Goal: Task Accomplishment & Management: Manage account settings

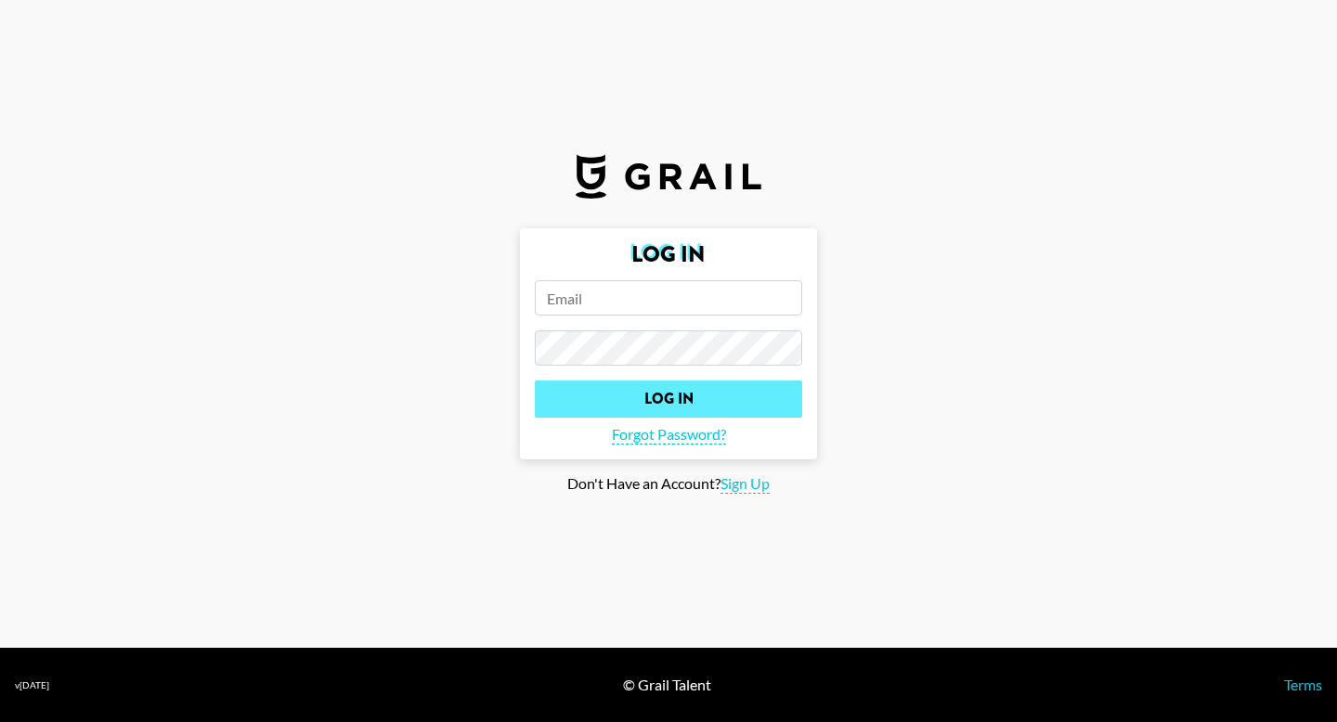
type input "[PERSON_NAME][EMAIL_ADDRESS][DOMAIN_NAME]"
click at [644, 403] on input "Log In" at bounding box center [668, 399] width 267 height 37
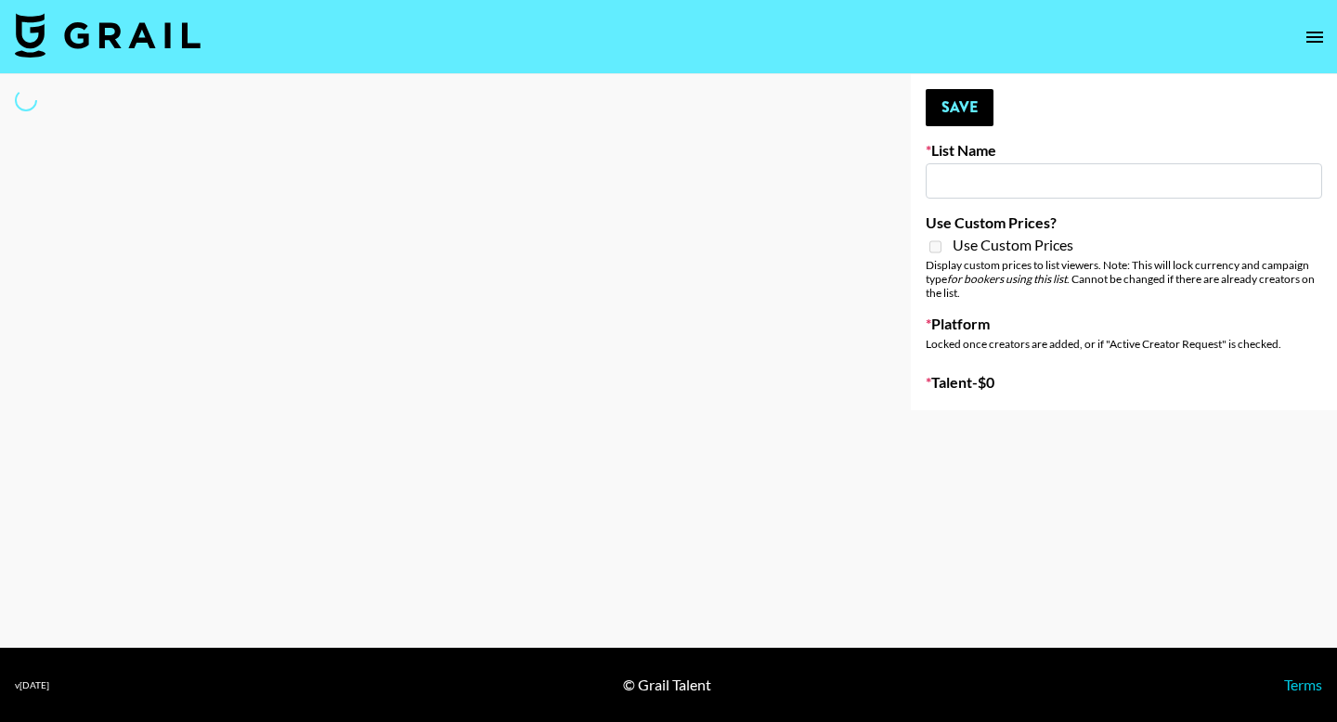
click at [977, 192] on input at bounding box center [1124, 180] width 396 height 35
type input "ke"
select select "Song"
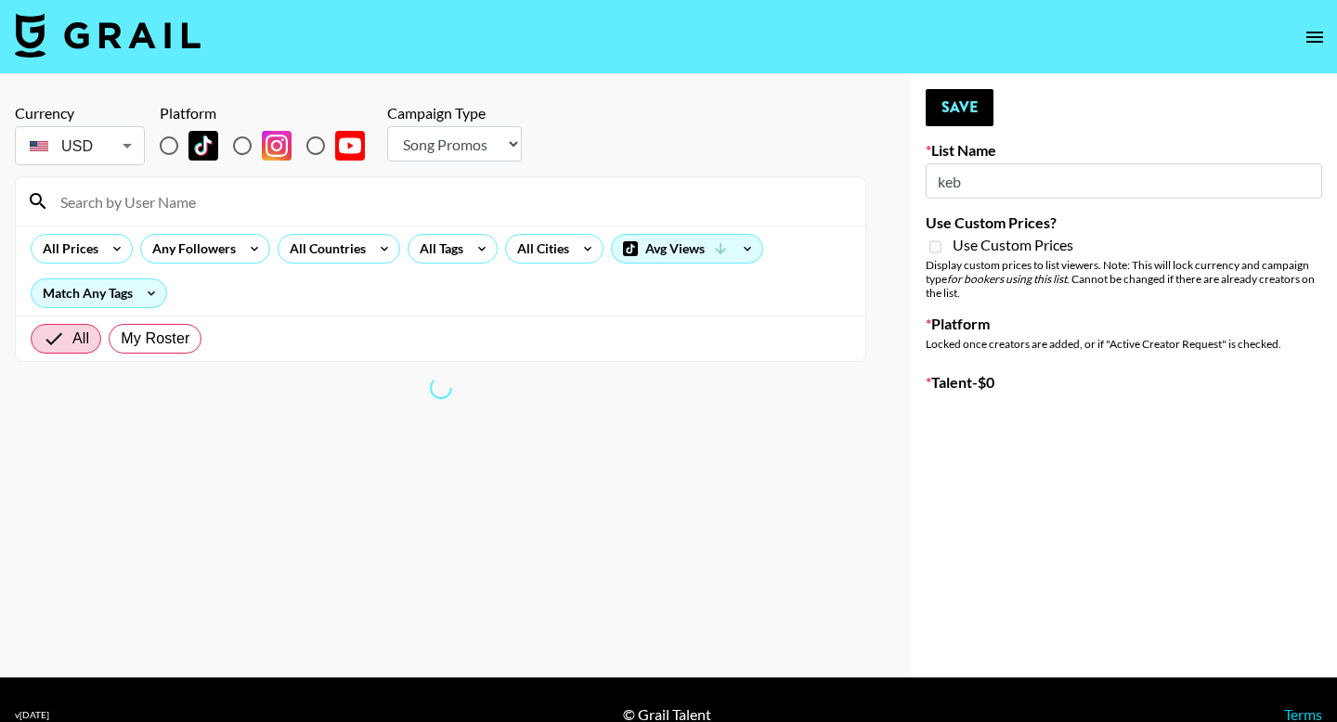
type input "keb"
click at [457, 149] on select "Choose Type... Song Promos Brand Promos" at bounding box center [454, 143] width 135 height 35
select select "Brand"
click at [387, 126] on select "Choose Type... Song Promos Brand Promos" at bounding box center [454, 143] width 135 height 35
click at [173, 141] on input "radio" at bounding box center [168, 145] width 39 height 39
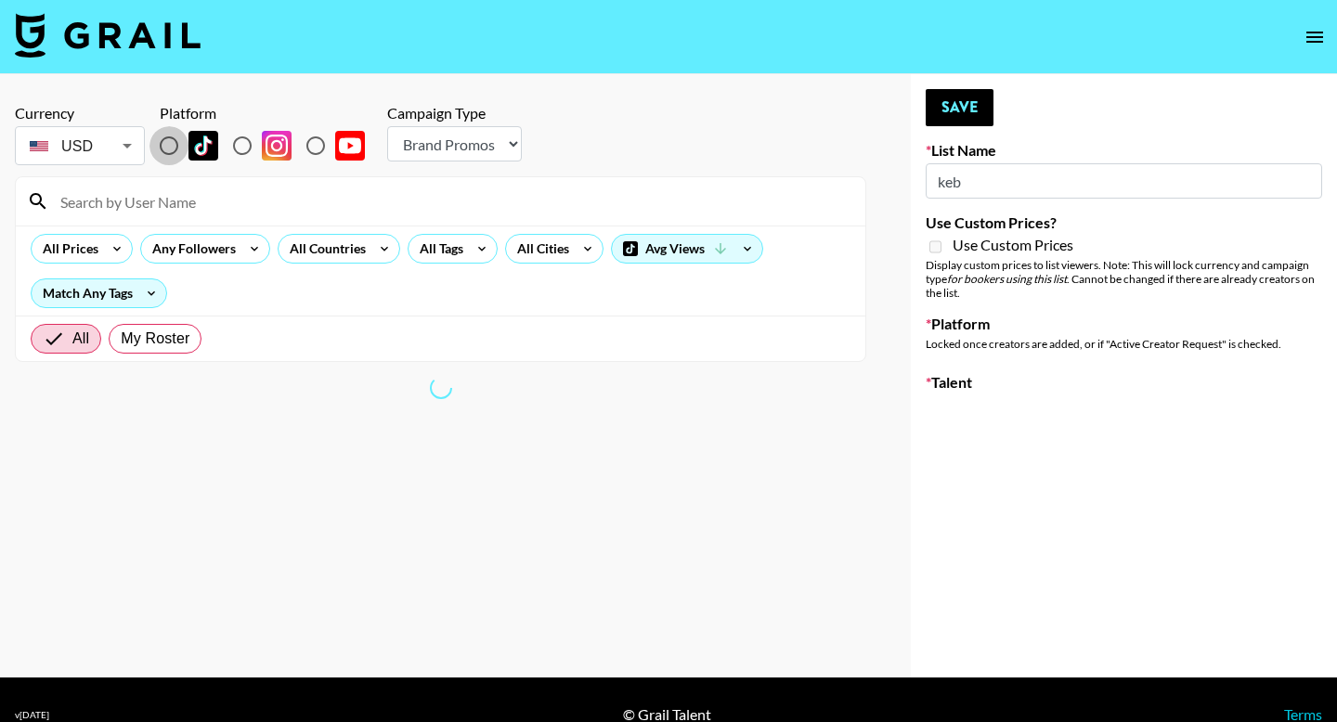
radio input "true"
click at [176, 331] on span "My Roster" at bounding box center [155, 339] width 69 height 22
click at [121, 339] on input "My Roster" at bounding box center [121, 339] width 0 height 0
radio input "true"
click at [260, 195] on input at bounding box center [451, 202] width 805 height 30
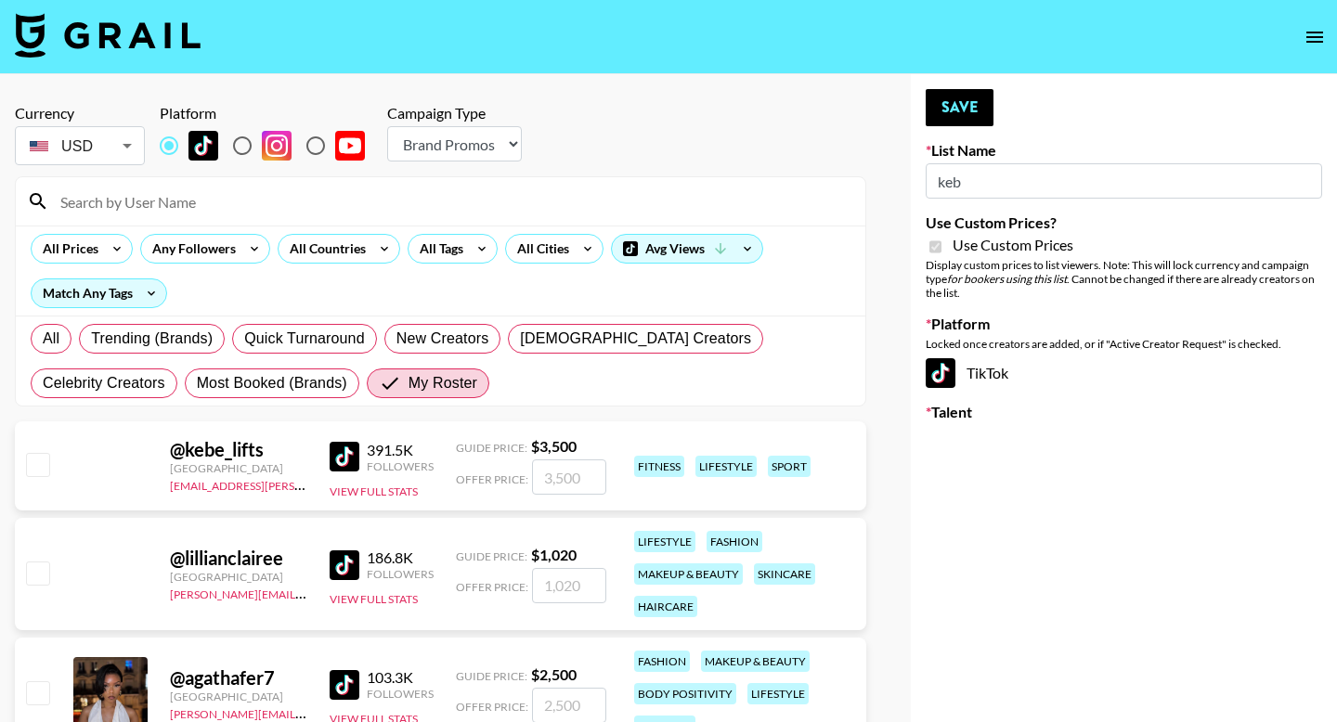
type input "Primal Harvest NEW ([DATE])"
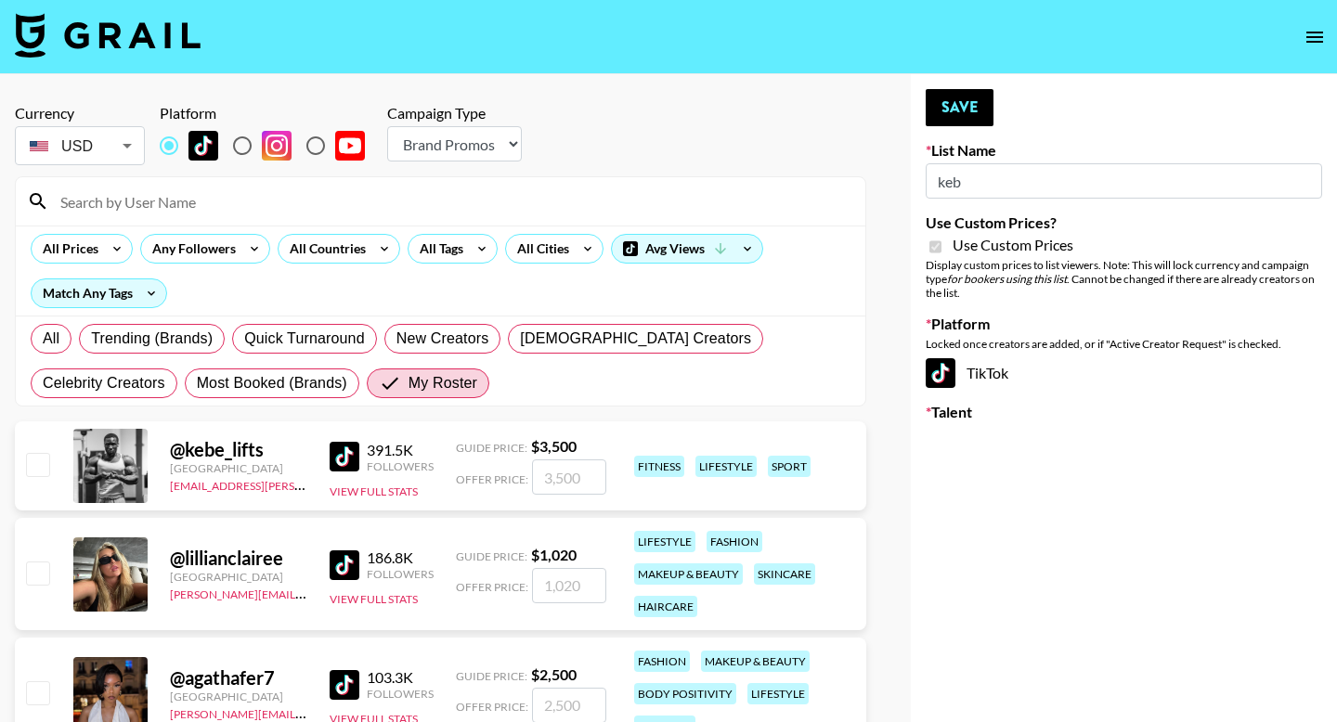
checkbox input "true"
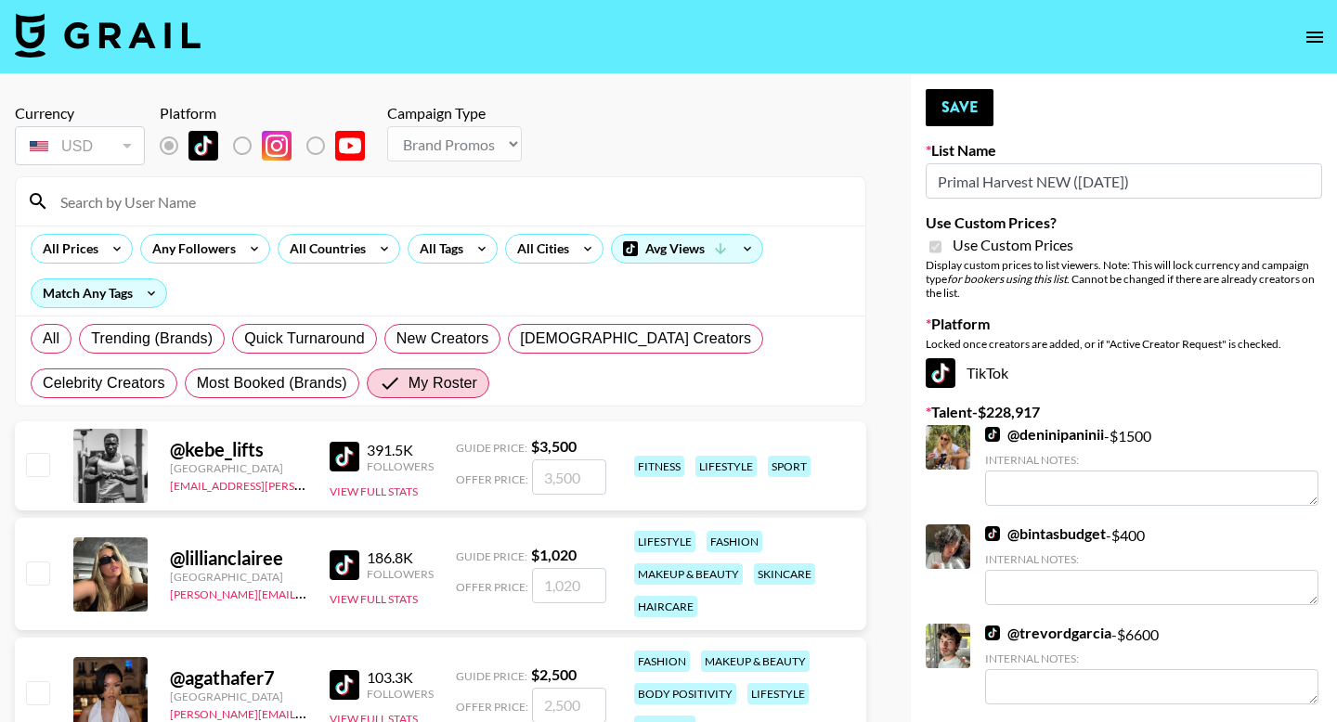
click at [47, 462] on input "checkbox" at bounding box center [37, 464] width 22 height 22
checkbox input "true"
type input "3500"
click at [583, 478] on input "3500" at bounding box center [569, 477] width 74 height 35
click at [957, 103] on button "Save" at bounding box center [960, 107] width 68 height 37
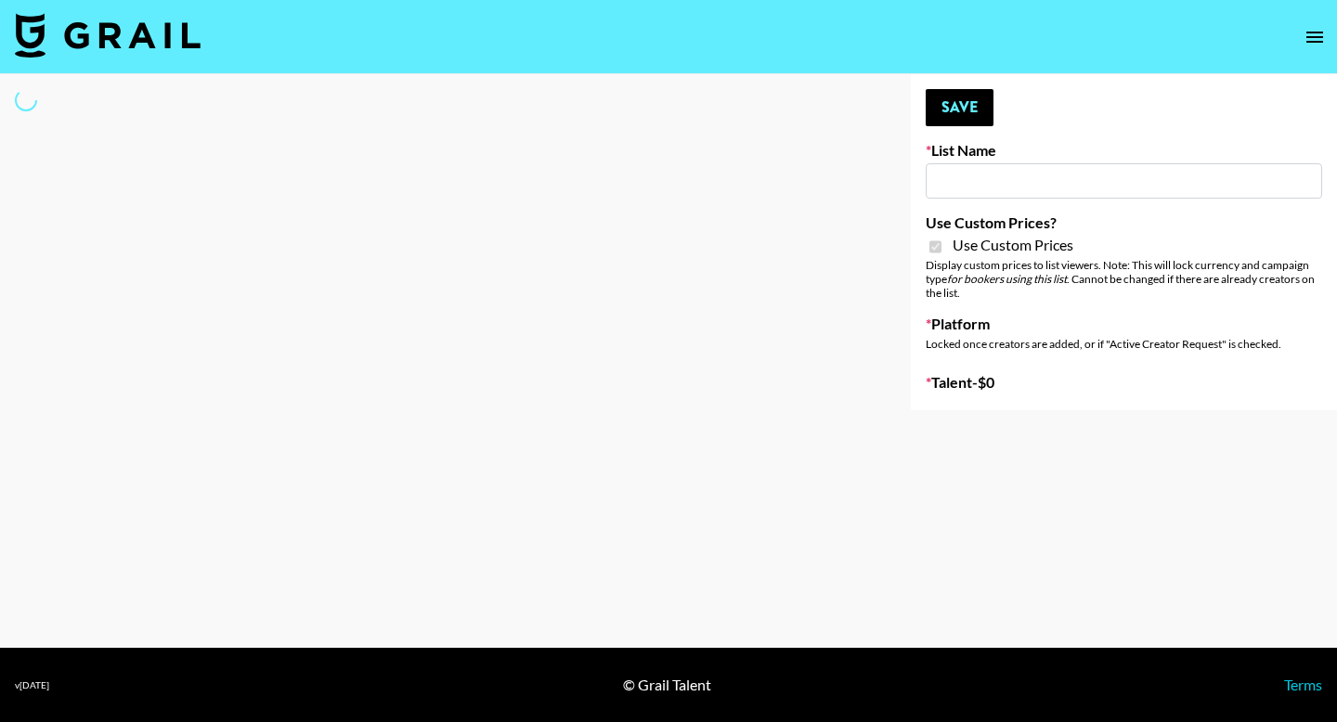
type input "[PERSON_NAME] ([DATE])"
checkbox input "true"
select select "Brand"
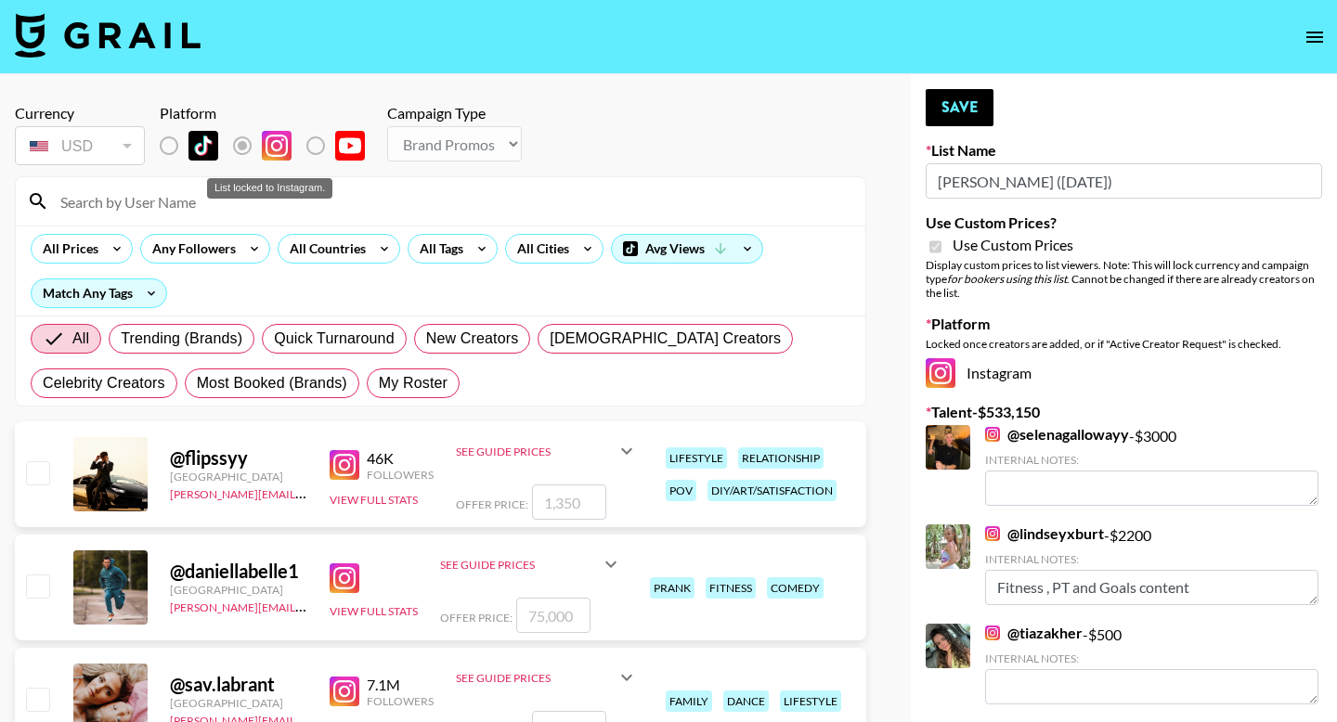
click at [177, 144] on label "List locked to Instagram." at bounding box center [183, 145] width 69 height 39
click at [168, 142] on label "List locked to Instagram." at bounding box center [183, 145] width 69 height 39
click at [435, 183] on div at bounding box center [441, 201] width 850 height 48
click at [429, 382] on span "My Roster" at bounding box center [413, 383] width 69 height 22
click at [379, 383] on input "My Roster" at bounding box center [379, 383] width 0 height 0
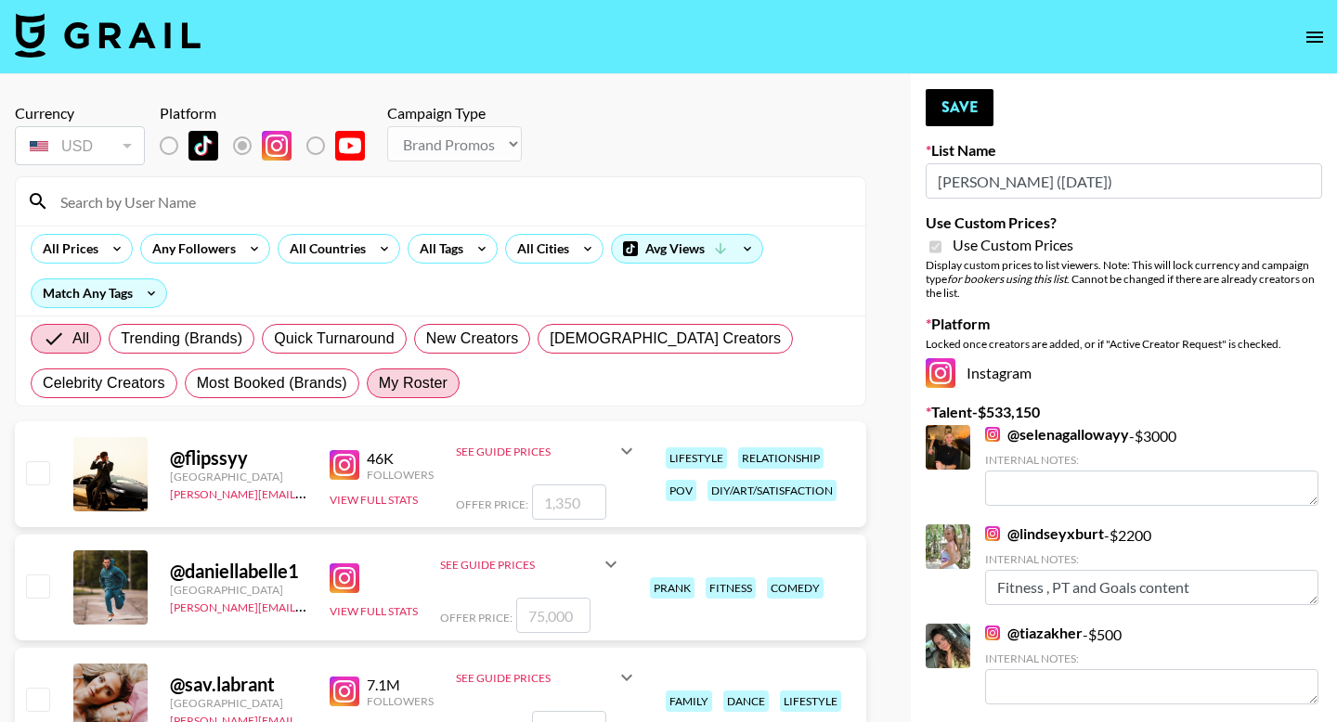
radio input "true"
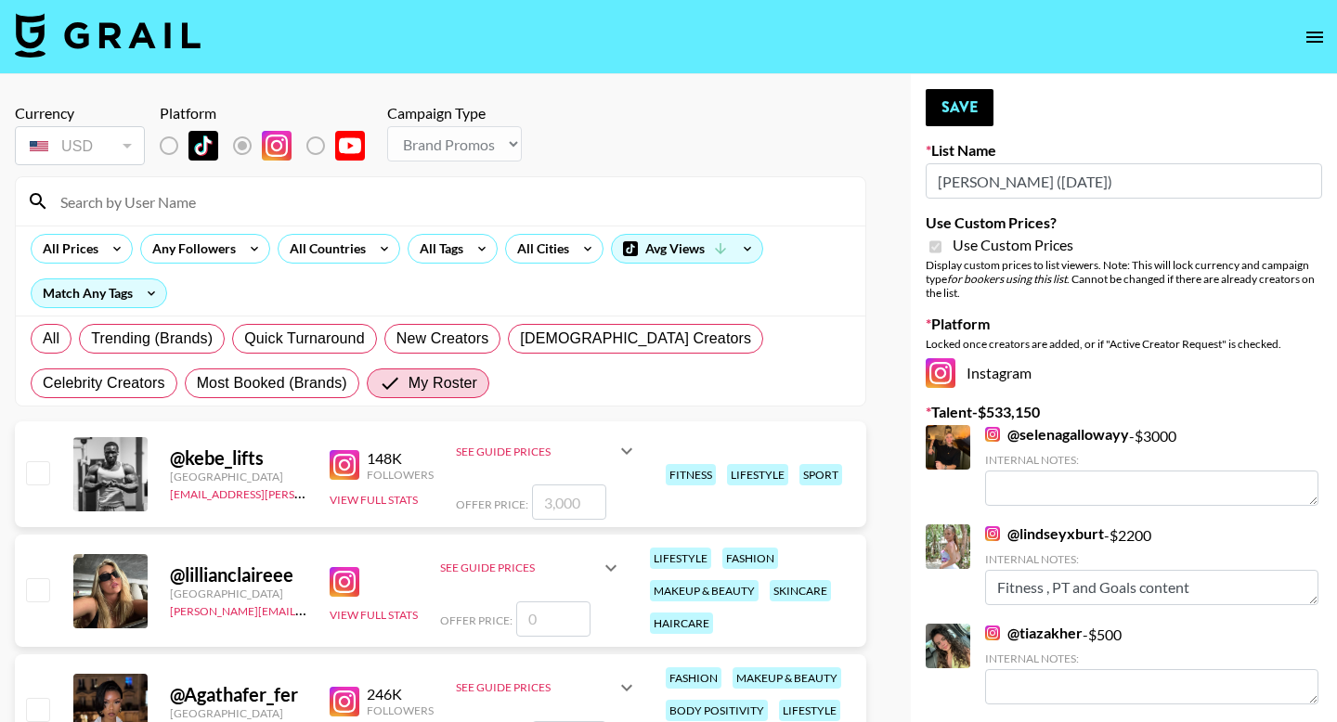
click at [43, 474] on input "checkbox" at bounding box center [37, 472] width 22 height 22
checkbox input "true"
type input "3000"
click at [970, 107] on button "Save" at bounding box center [960, 107] width 68 height 37
